Goal: Task Accomplishment & Management: Manage account settings

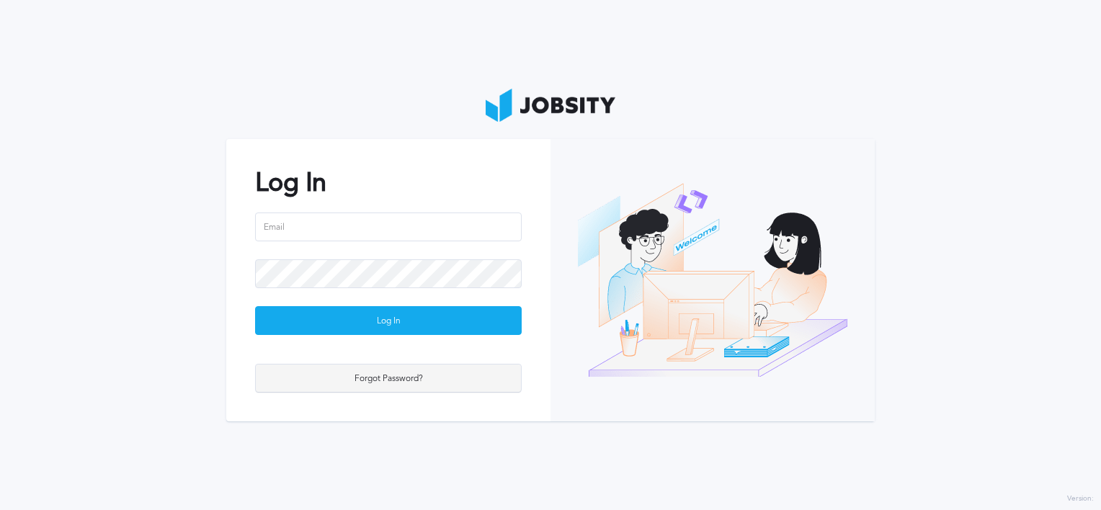
click at [383, 381] on div "Forgot Password?" at bounding box center [388, 379] width 265 height 29
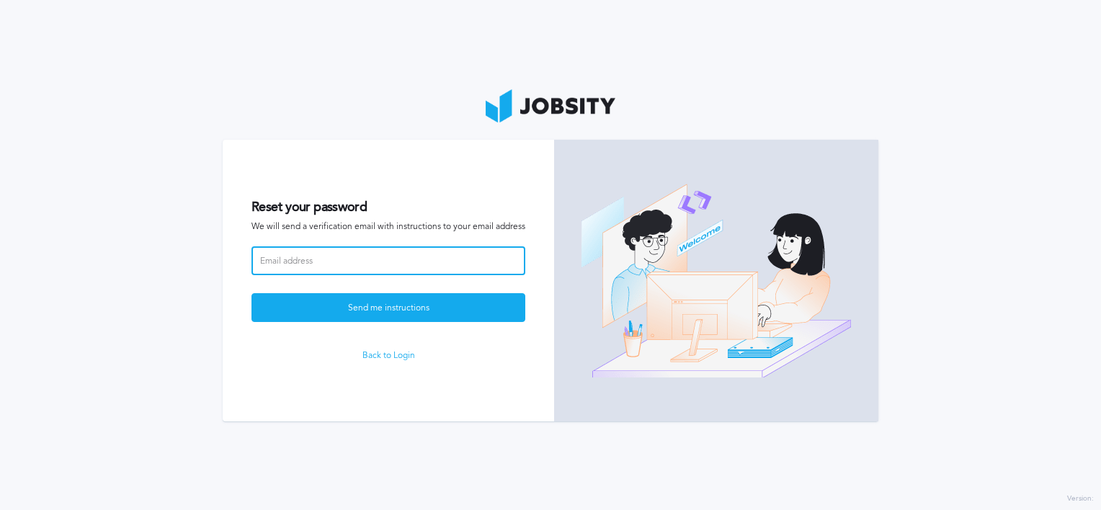
click at [381, 271] on input at bounding box center [388, 260] width 274 height 29
type input "[EMAIL_ADDRESS][DOMAIN_NAME]"
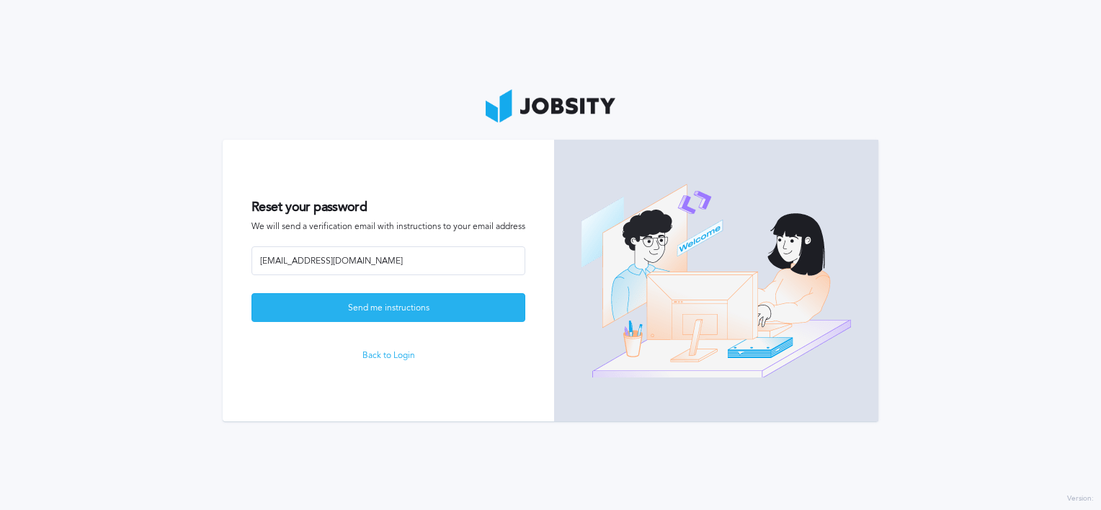
click at [376, 312] on div "Send me instructions" at bounding box center [388, 308] width 272 height 29
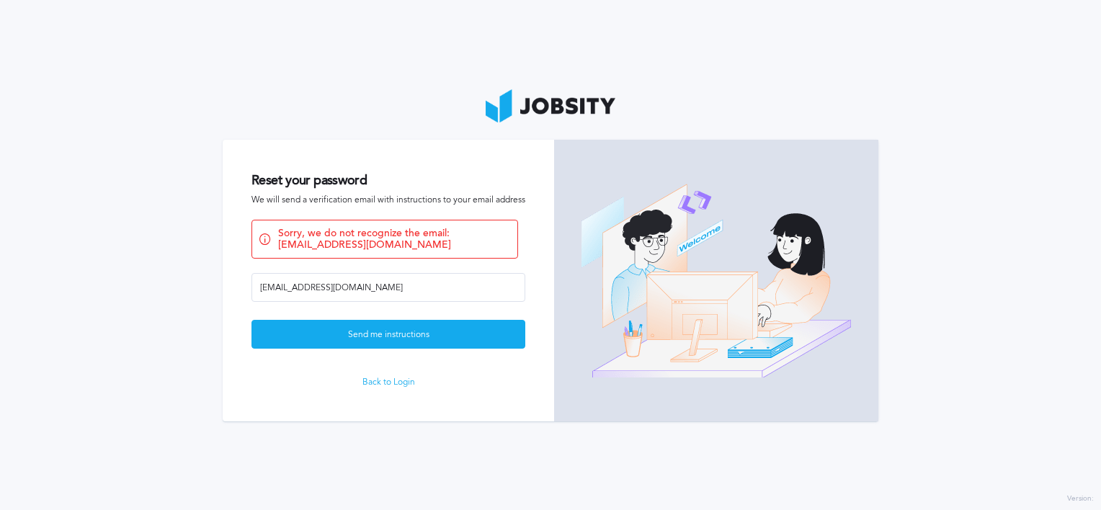
click at [391, 384] on link "Back to Login" at bounding box center [388, 383] width 274 height 10
